Goal: Information Seeking & Learning: Learn about a topic

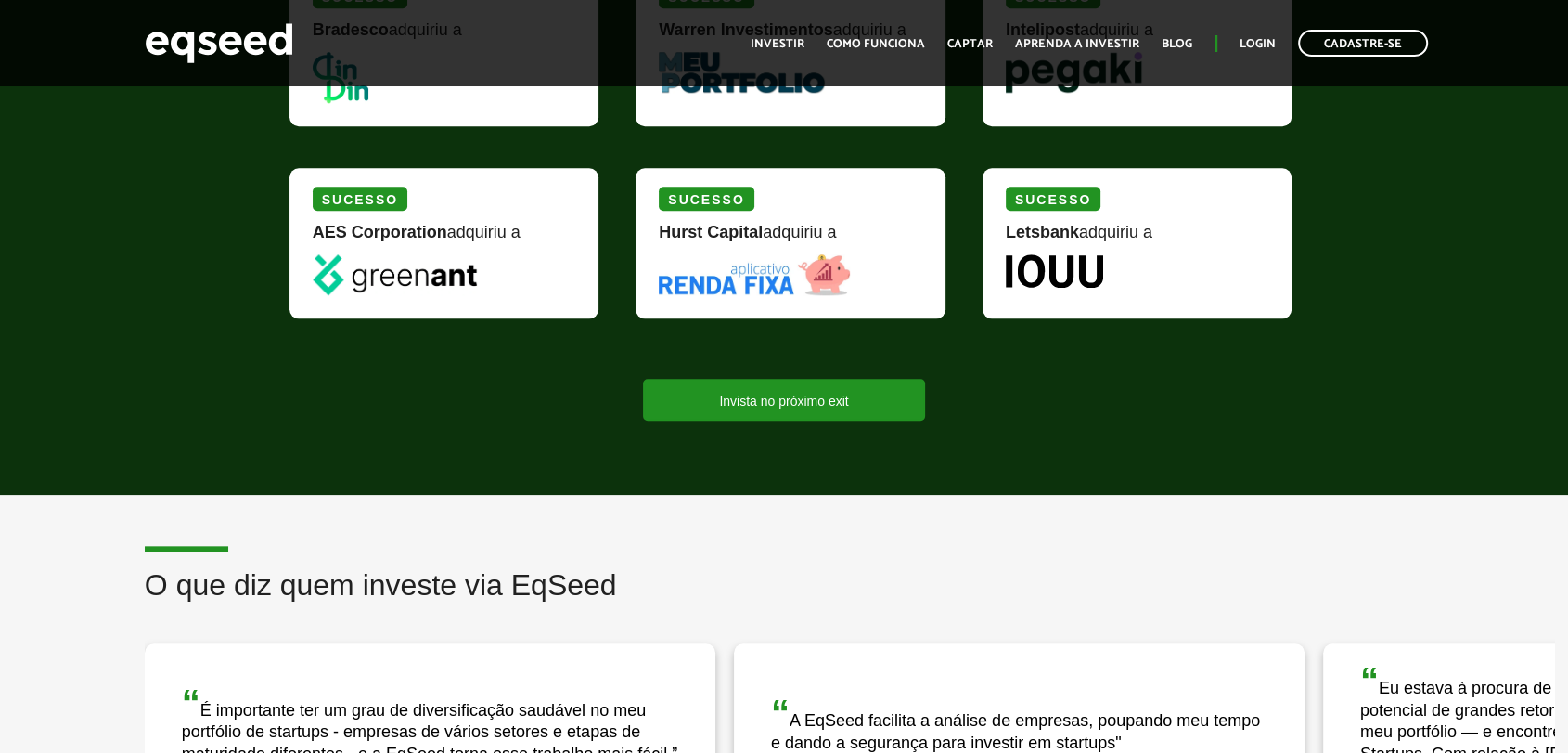
scroll to position [1031, 0]
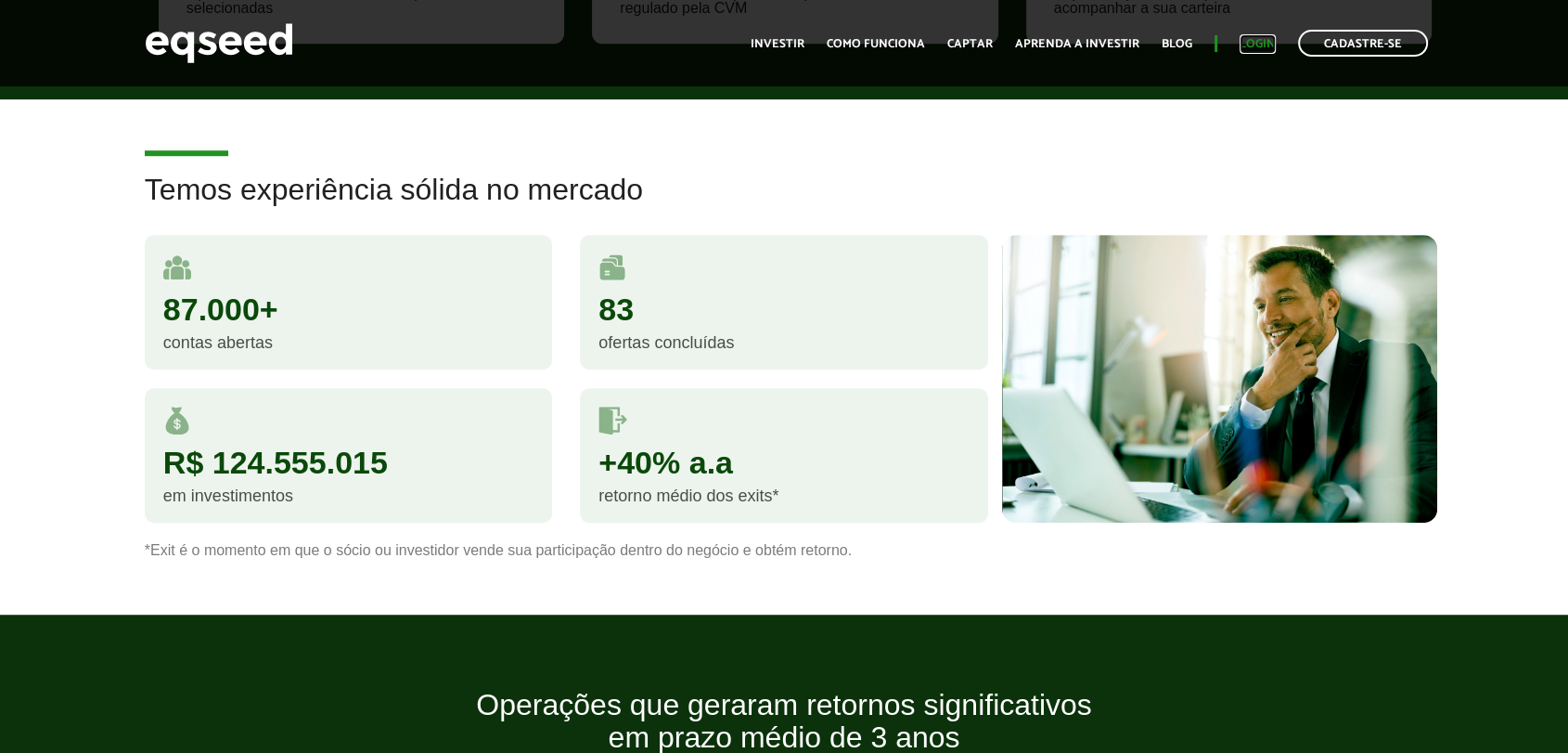
click at [1268, 46] on link "Login" at bounding box center [1257, 44] width 36 height 12
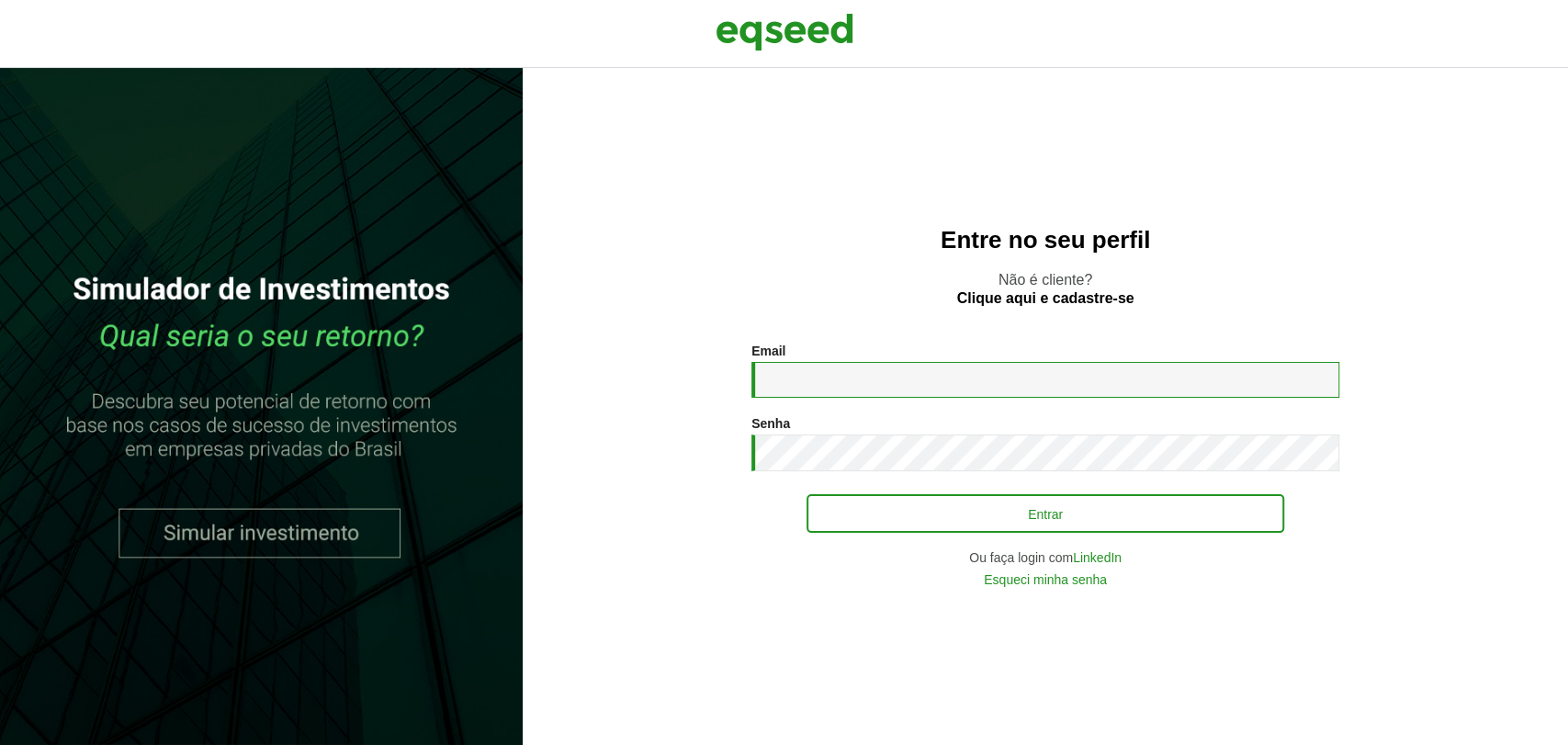
type input "**********"
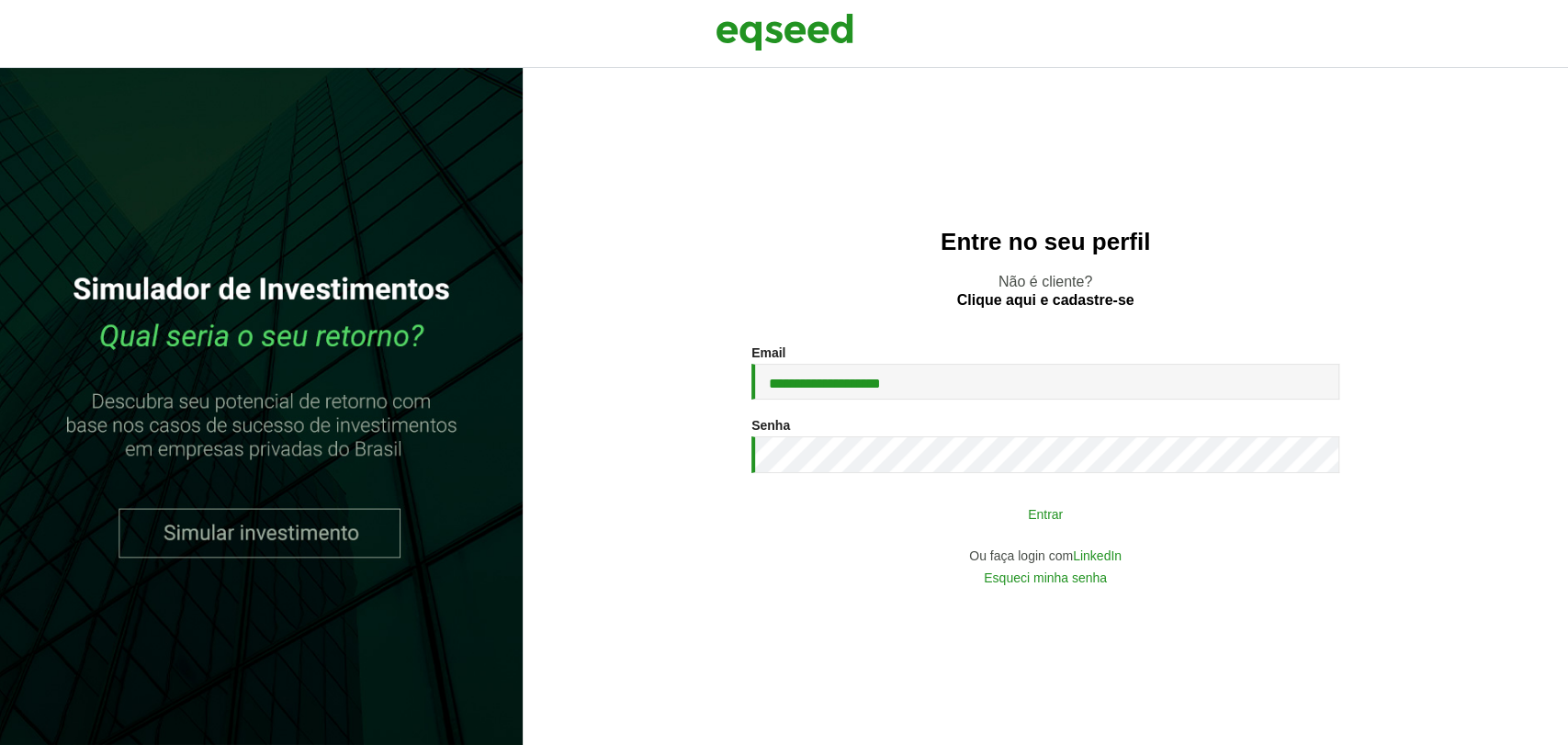
click at [897, 501] on button "Entrar" at bounding box center [1044, 513] width 477 height 35
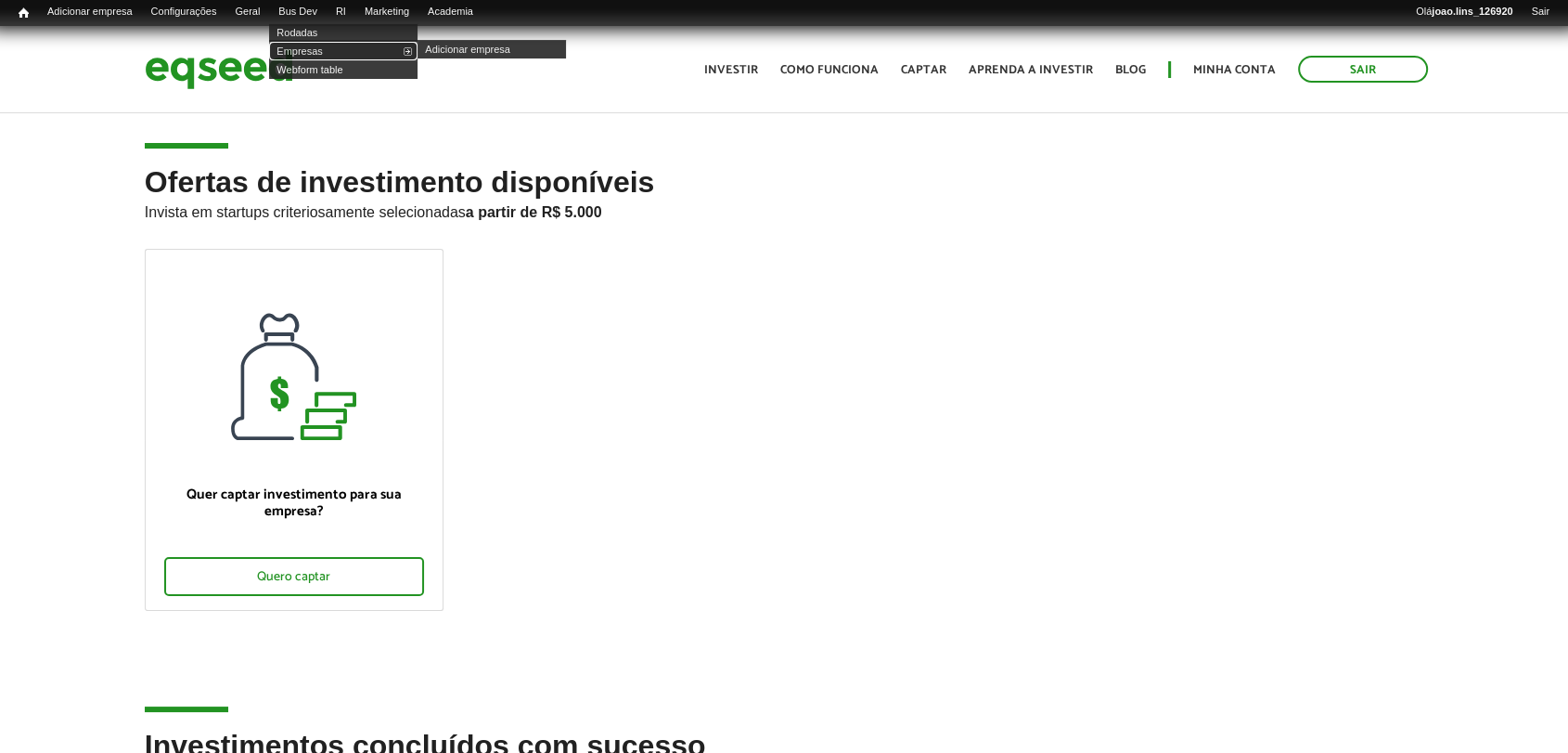
click at [323, 48] on link "Empresas" at bounding box center [343, 51] width 148 height 19
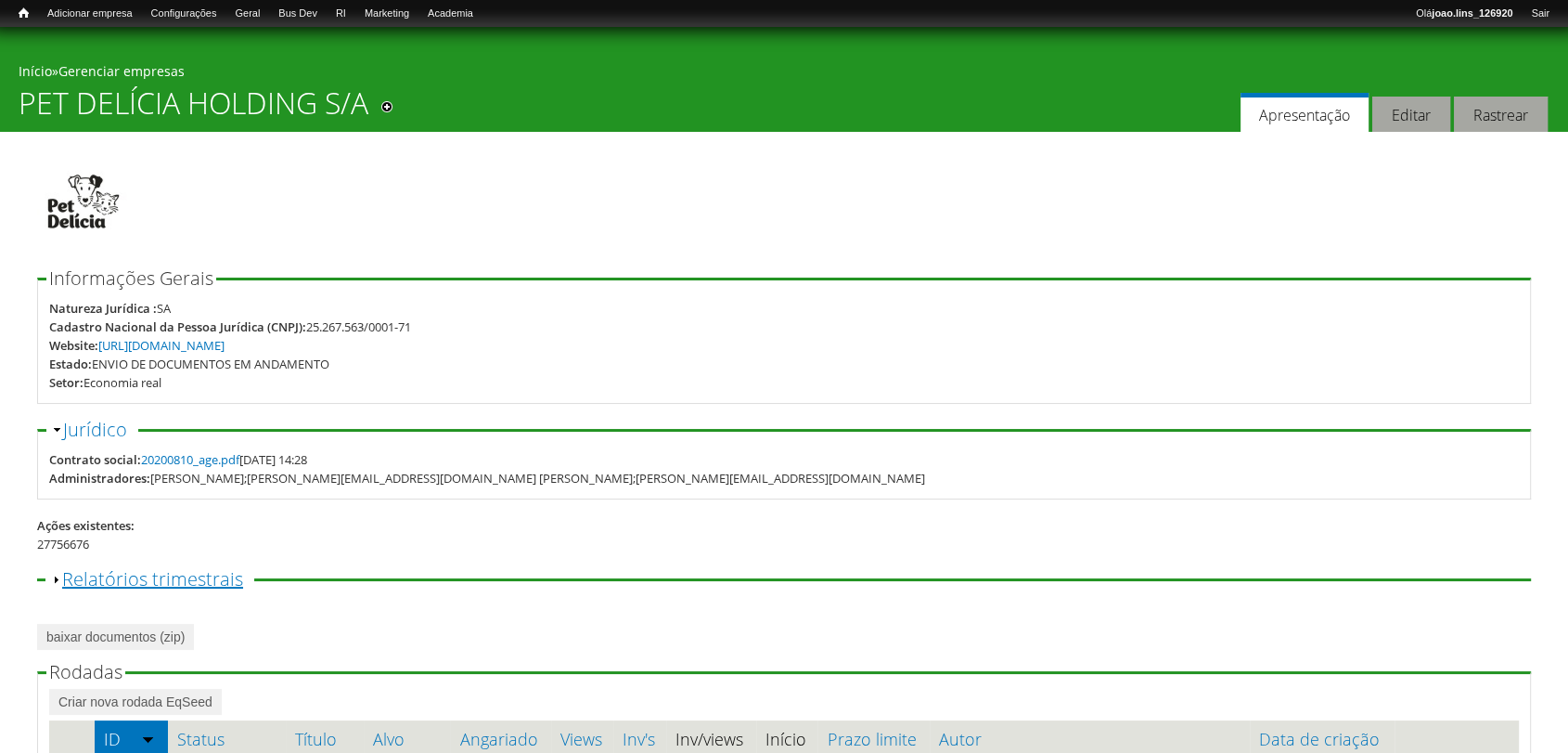
click at [168, 570] on link "Exibir Relatórios trimestrais" at bounding box center [153, 579] width 181 height 25
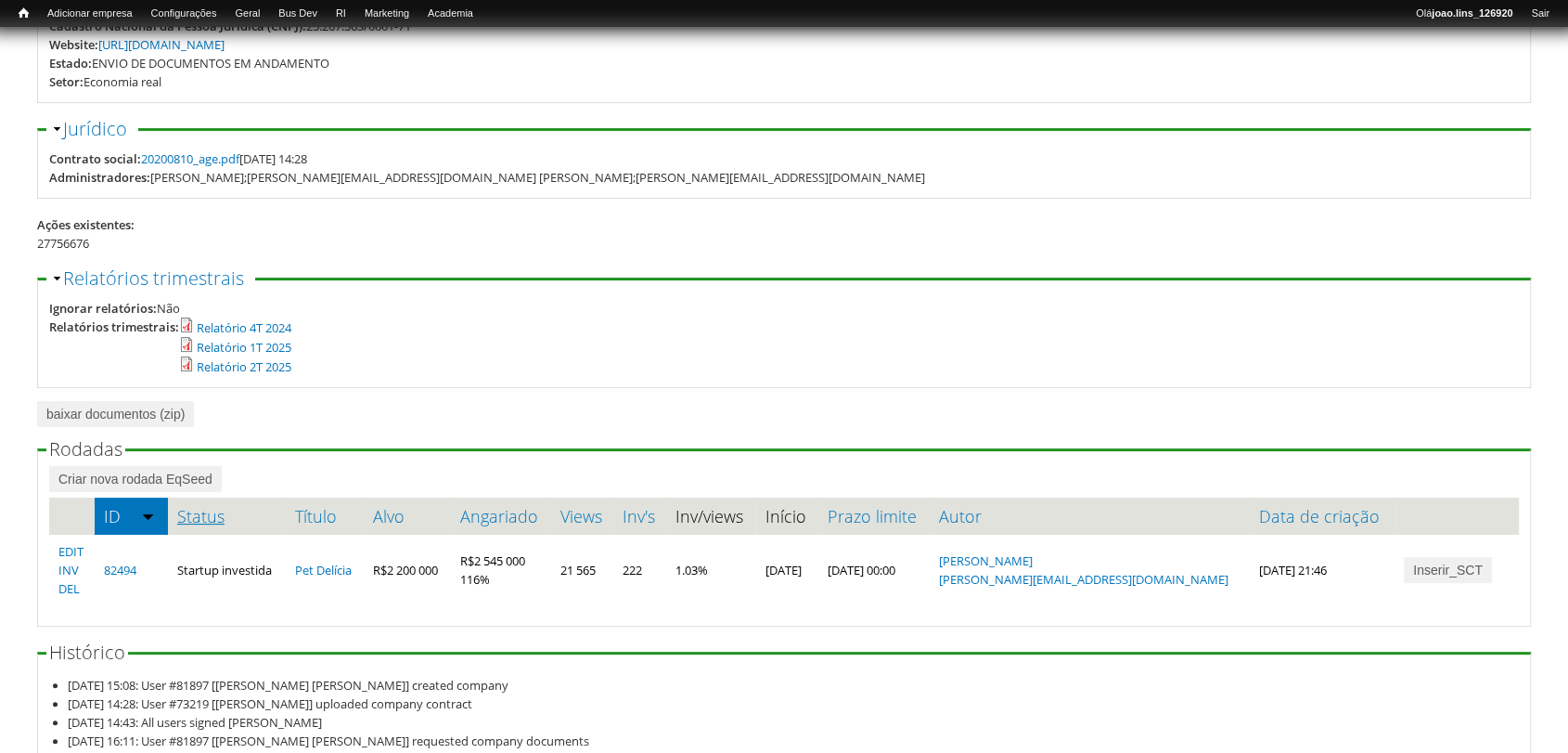
scroll to position [309, 0]
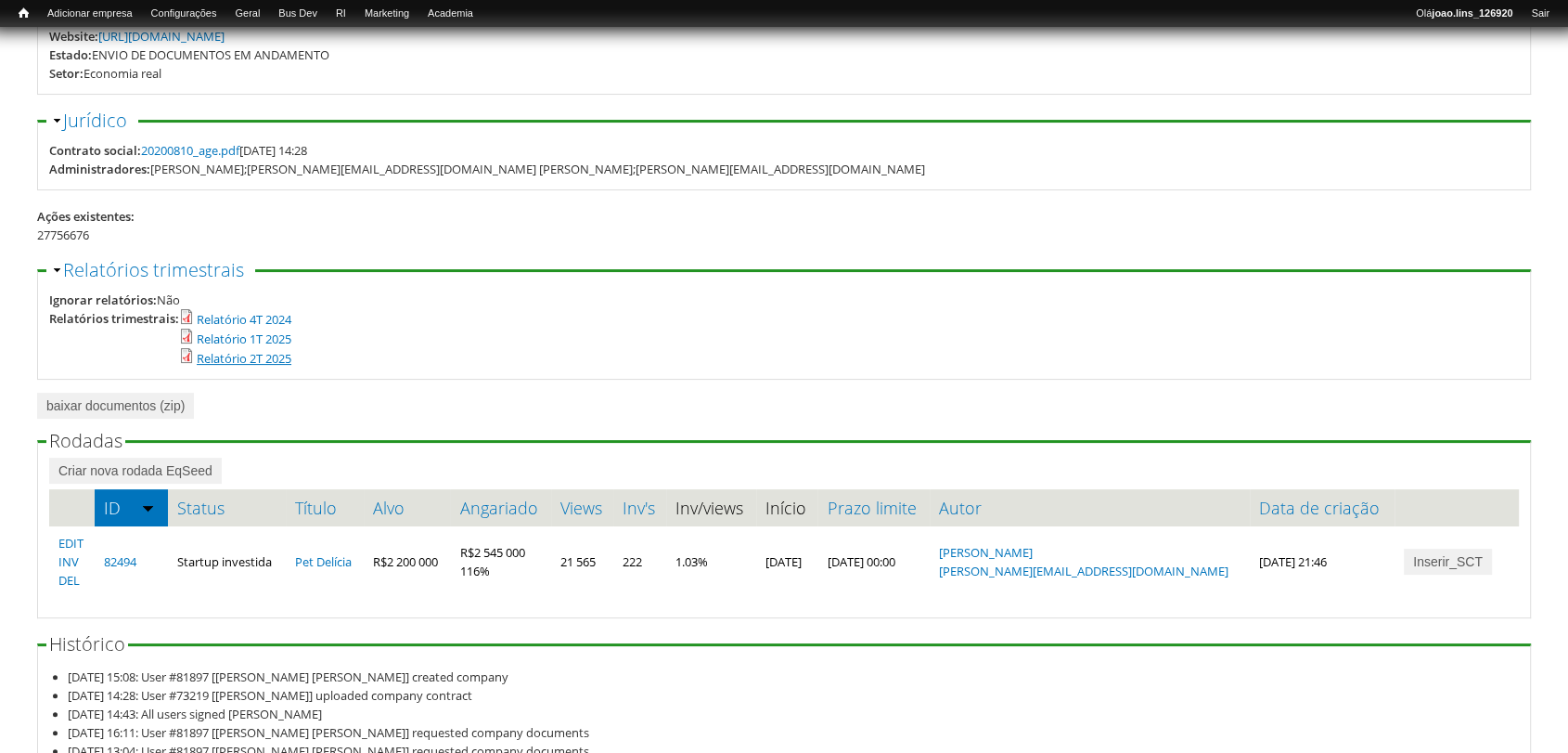
click at [249, 354] on link "Relatório 2T 2025" at bounding box center [243, 358] width 94 height 17
